Goal: Transaction & Acquisition: Purchase product/service

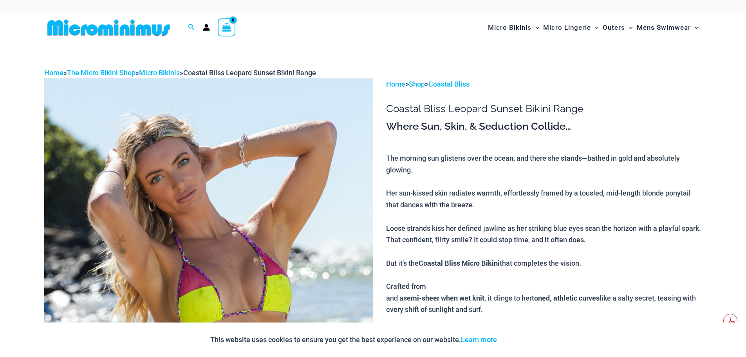
click at [211, 172] on img at bounding box center [208, 326] width 329 height 497
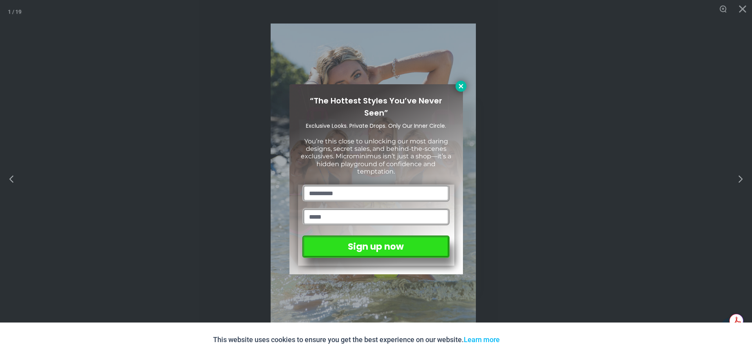
click at [465, 88] on button at bounding box center [461, 86] width 11 height 11
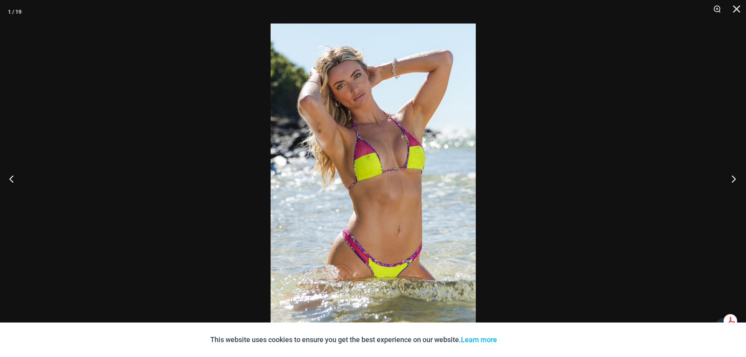
click at [734, 177] on button "Next" at bounding box center [731, 178] width 29 height 39
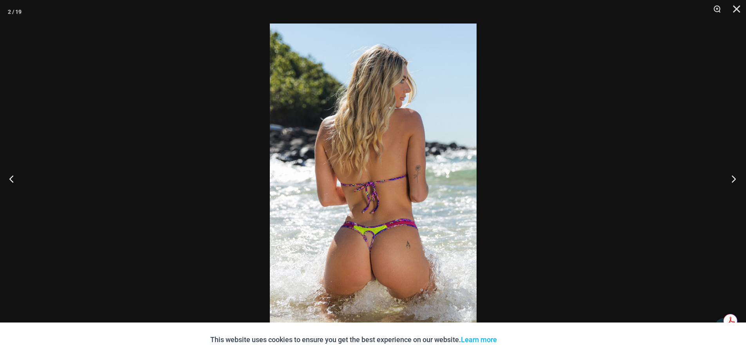
click at [734, 177] on button "Next" at bounding box center [731, 178] width 29 height 39
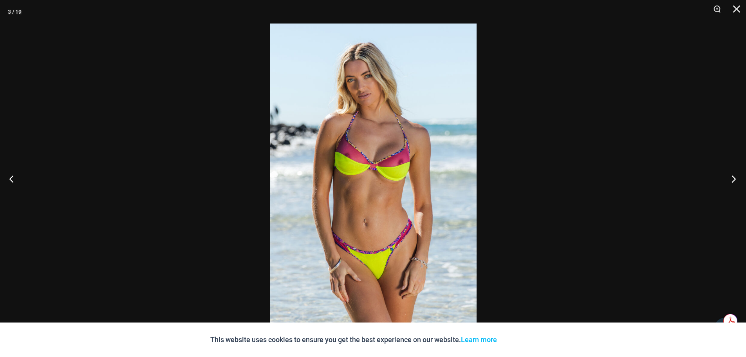
click at [734, 177] on button "Next" at bounding box center [731, 178] width 29 height 39
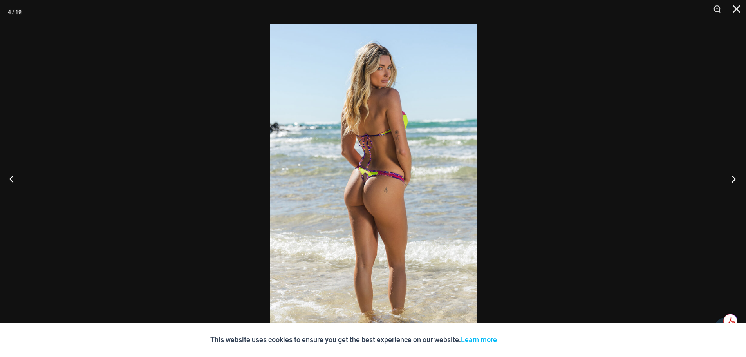
click at [734, 177] on button "Next" at bounding box center [731, 178] width 29 height 39
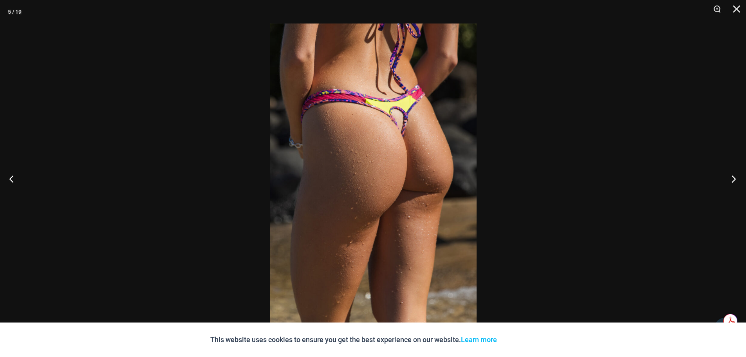
click at [734, 177] on button "Next" at bounding box center [731, 178] width 29 height 39
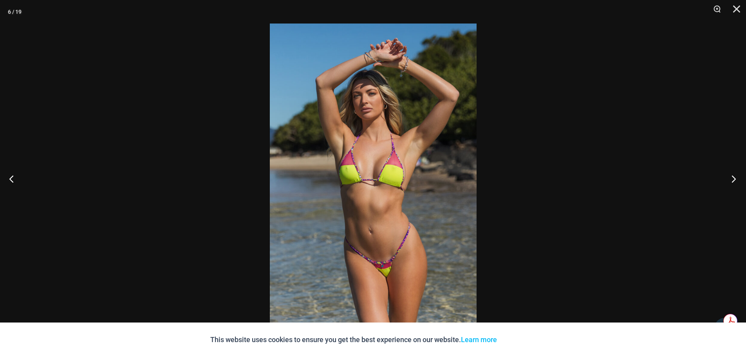
click at [734, 177] on button "Next" at bounding box center [731, 178] width 29 height 39
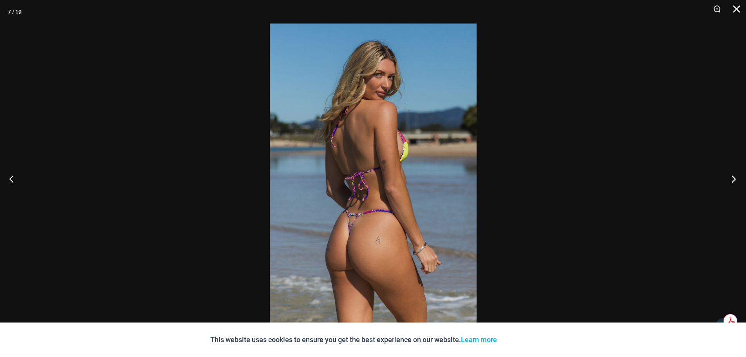
click at [734, 177] on button "Next" at bounding box center [731, 178] width 29 height 39
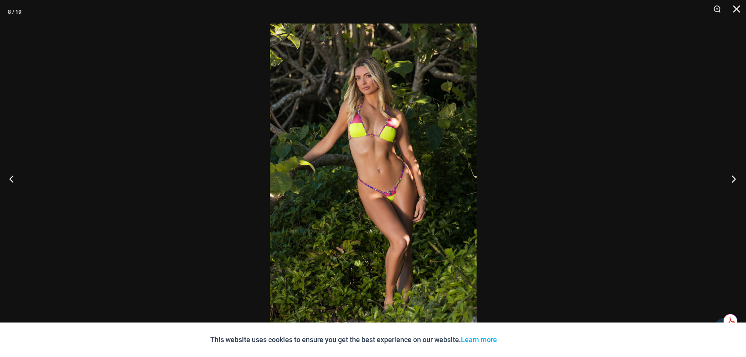
click at [734, 177] on button "Next" at bounding box center [731, 178] width 29 height 39
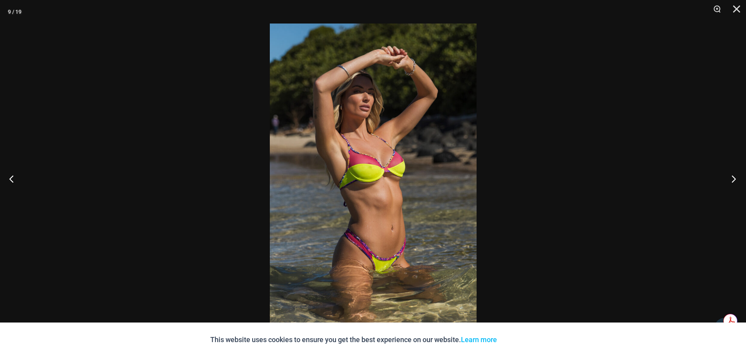
click at [734, 177] on button "Next" at bounding box center [731, 178] width 29 height 39
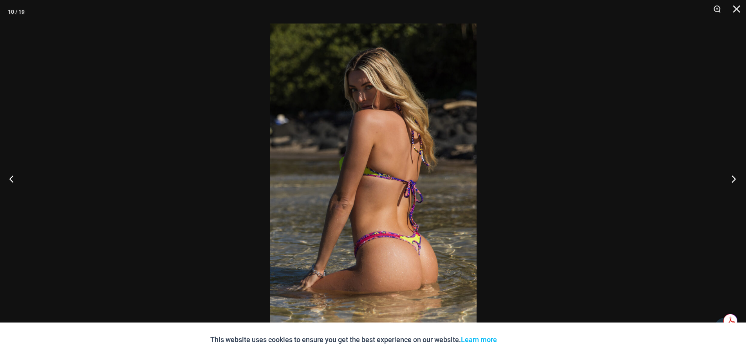
click at [735, 178] on button "Next" at bounding box center [731, 178] width 29 height 39
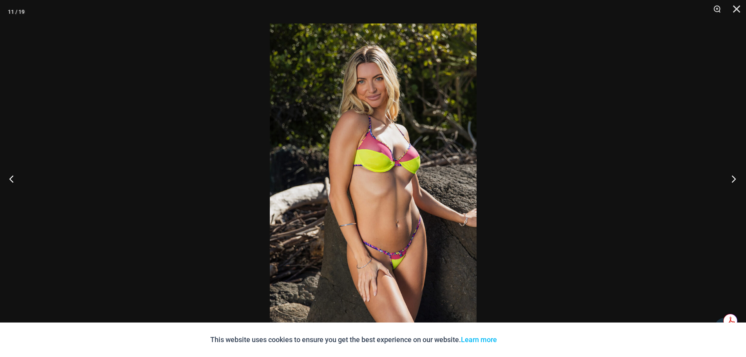
click at [735, 178] on button "Next" at bounding box center [731, 178] width 29 height 39
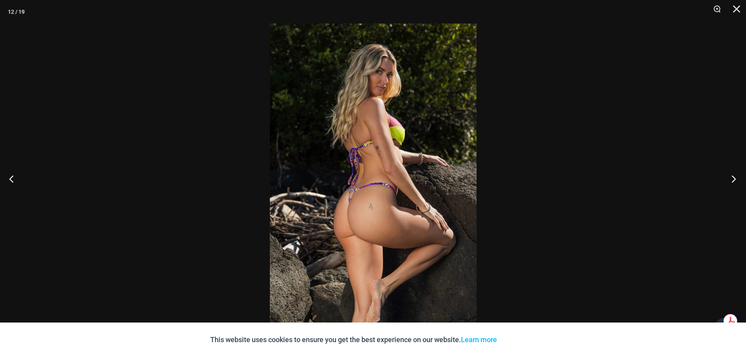
click at [736, 178] on button "Next" at bounding box center [731, 178] width 29 height 39
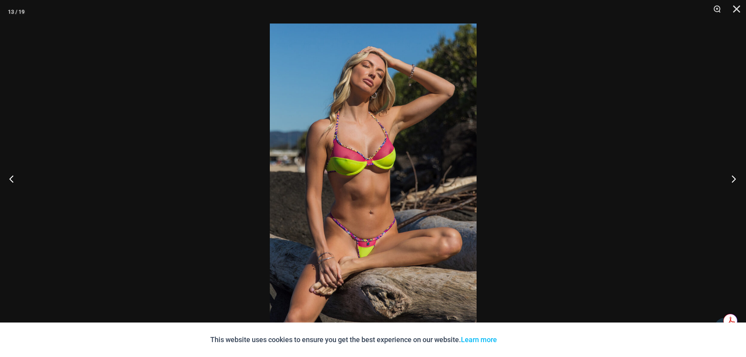
click at [736, 178] on button "Next" at bounding box center [731, 178] width 29 height 39
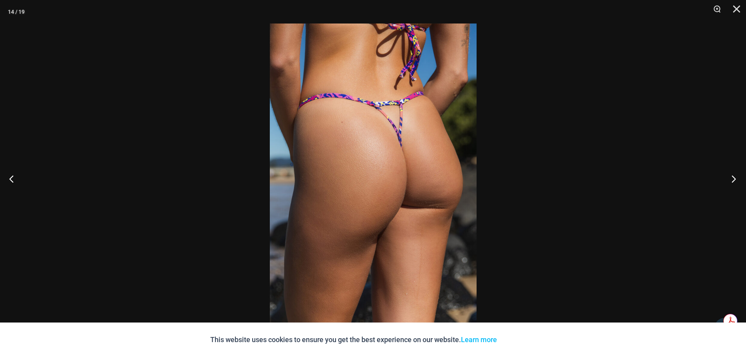
click at [736, 178] on button "Next" at bounding box center [731, 178] width 29 height 39
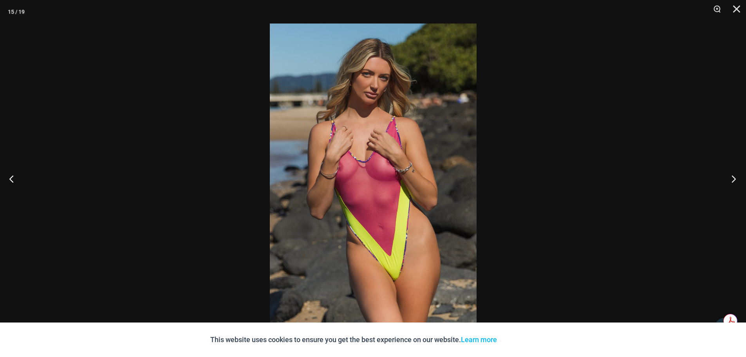
click at [736, 178] on button "Next" at bounding box center [731, 178] width 29 height 39
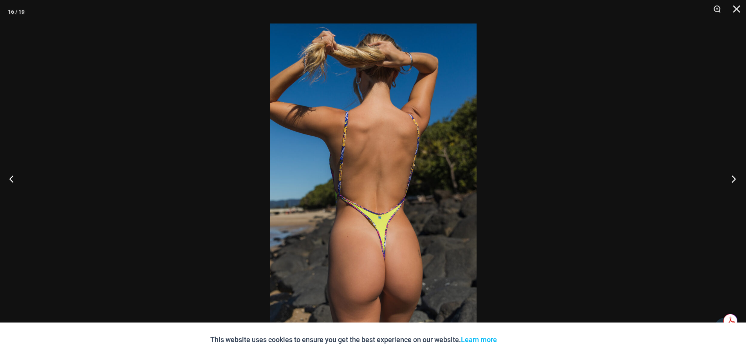
click at [736, 178] on button "Next" at bounding box center [731, 178] width 29 height 39
